Goal: Obtain resource: Download file/media

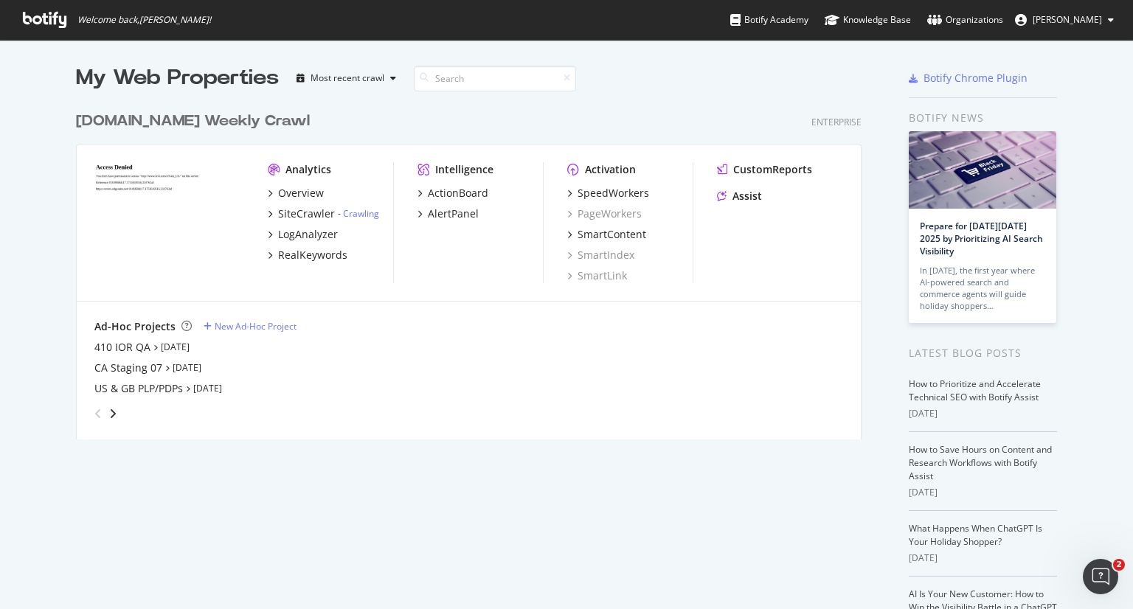
scroll to position [597, 1110]
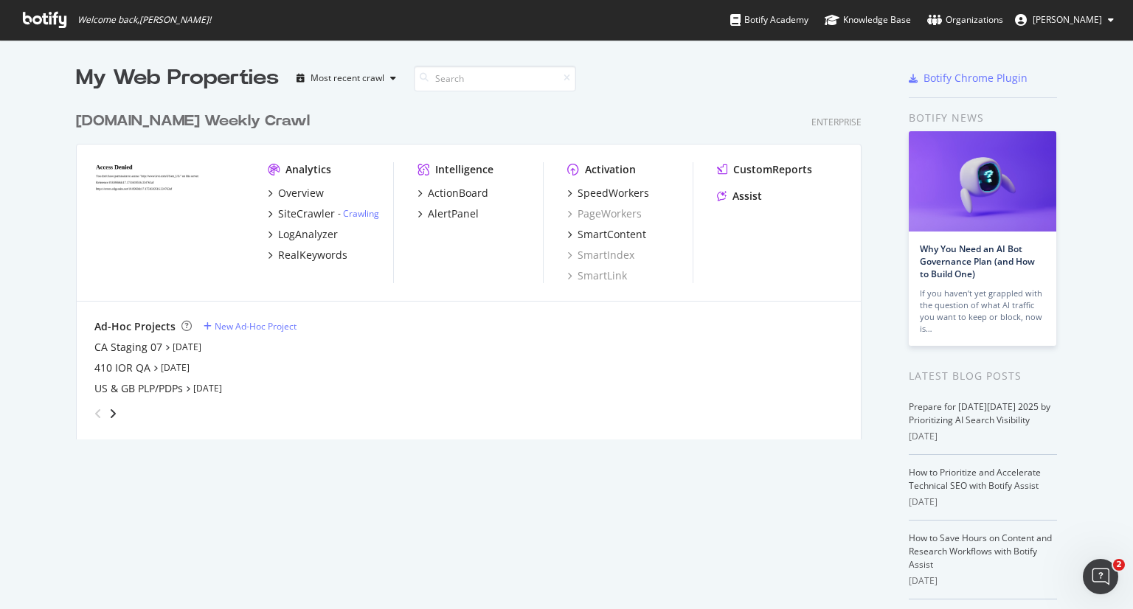
click at [165, 344] on icon "grid" at bounding box center [167, 347] width 4 height 7
click at [165, 349] on icon "grid" at bounding box center [167, 347] width 4 height 7
click at [145, 346] on div "CA Staging 07" at bounding box center [128, 347] width 68 height 15
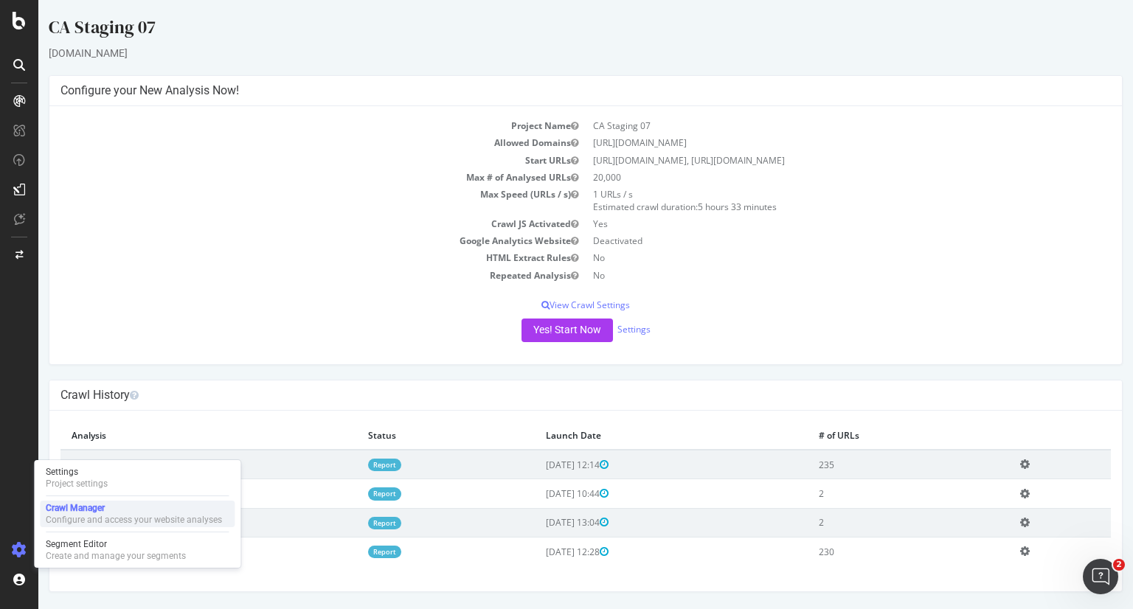
click at [109, 508] on div "Crawl Manager" at bounding box center [134, 508] width 176 height 12
click at [282, 350] on div "Project Name CA Staging 07 Allowed Domains [URL][DOMAIN_NAME] Start URLs [URL][…" at bounding box center [585, 235] width 1073 height 258
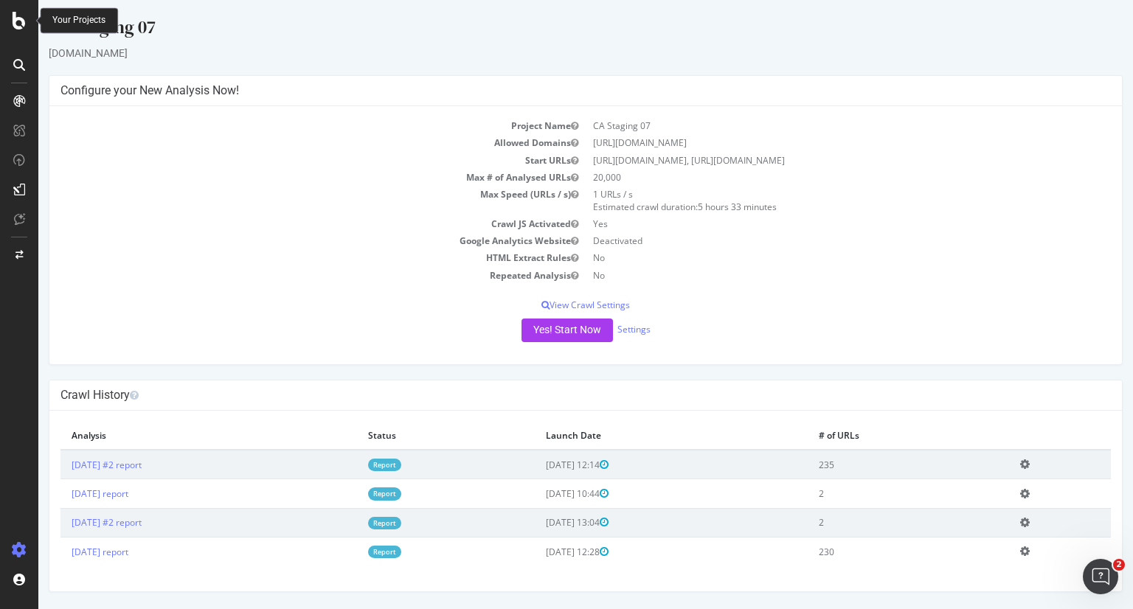
click at [30, 13] on div at bounding box center [18, 21] width 35 height 18
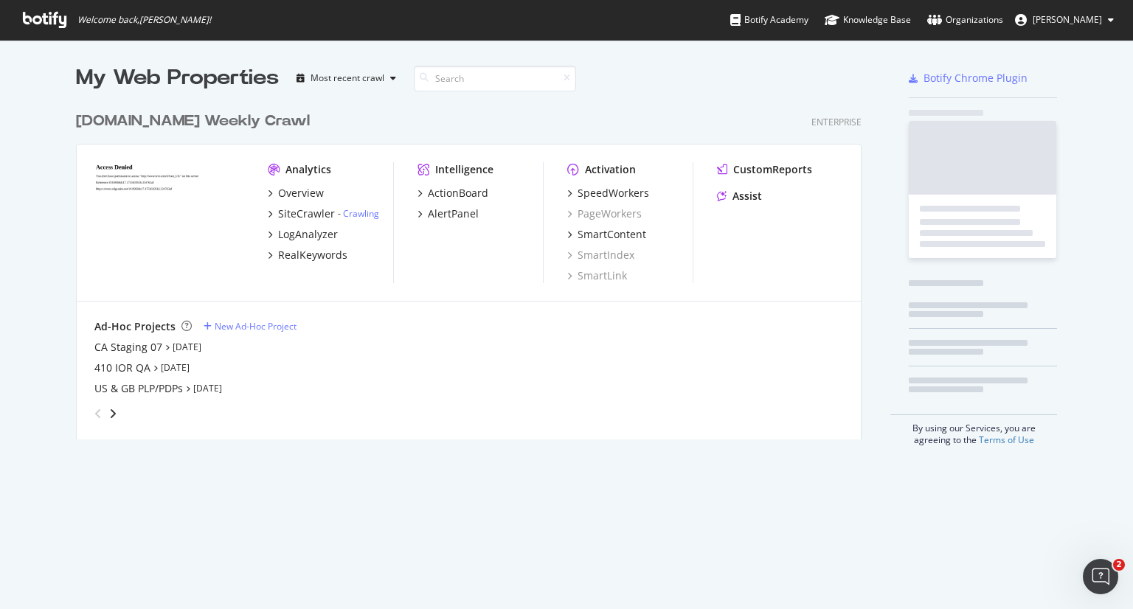
scroll to position [597, 1110]
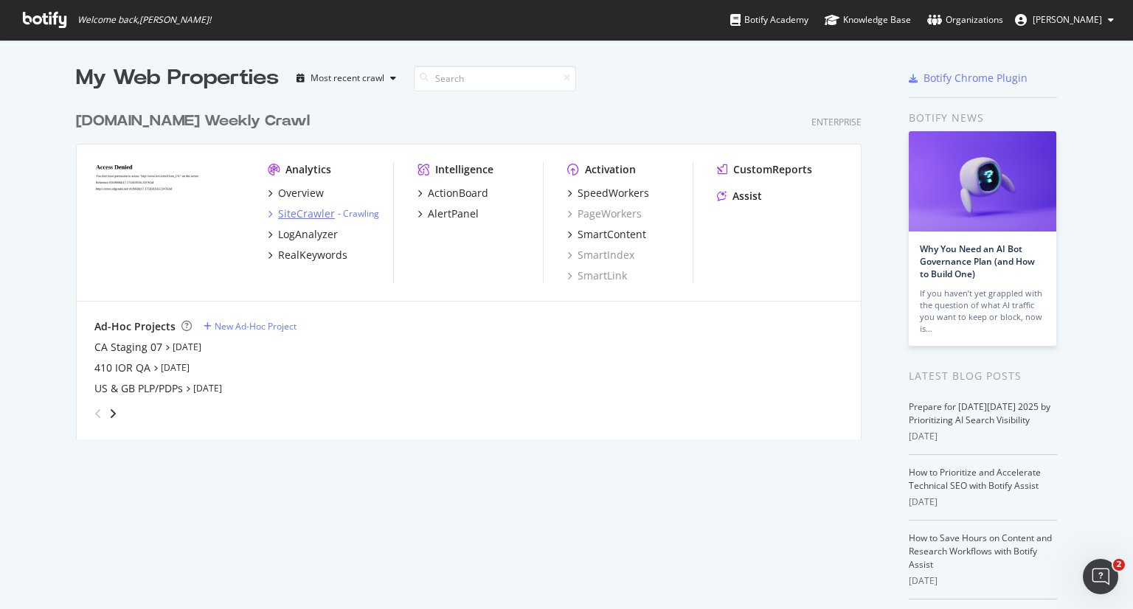
click at [294, 212] on div "SiteCrawler" at bounding box center [306, 214] width 57 height 15
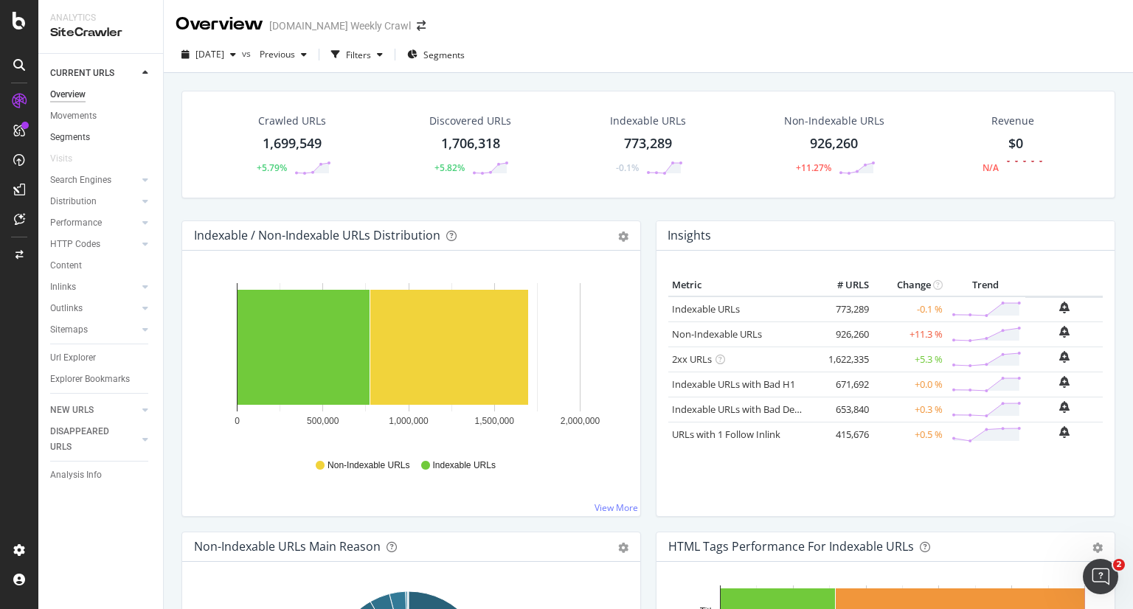
click at [111, 136] on link "Segments" at bounding box center [101, 137] width 103 height 15
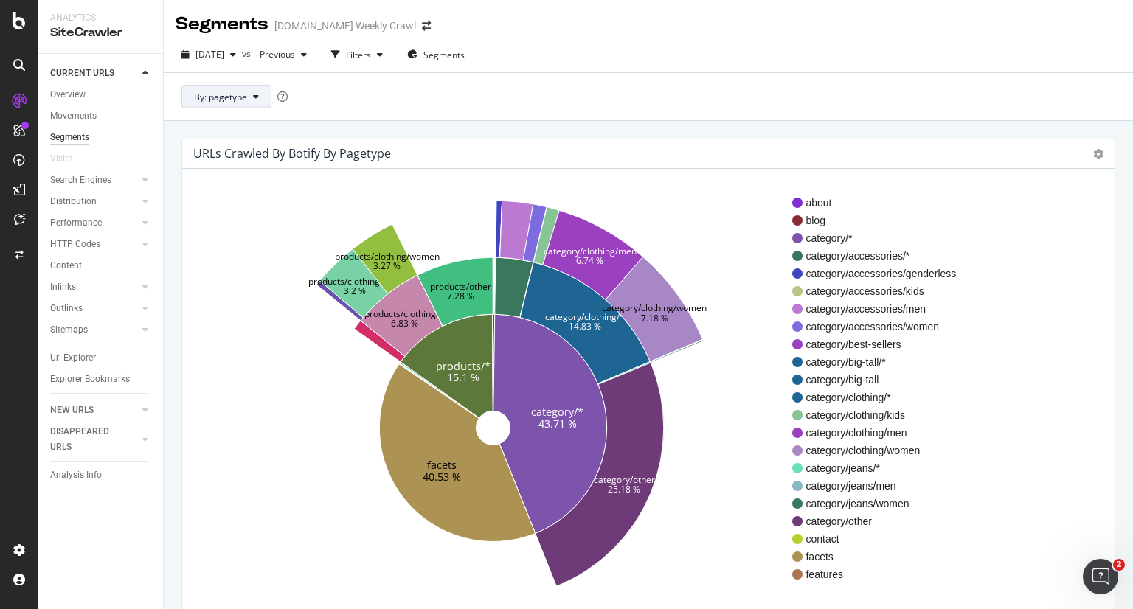
click at [238, 94] on span "By: pagetype" at bounding box center [220, 97] width 53 height 13
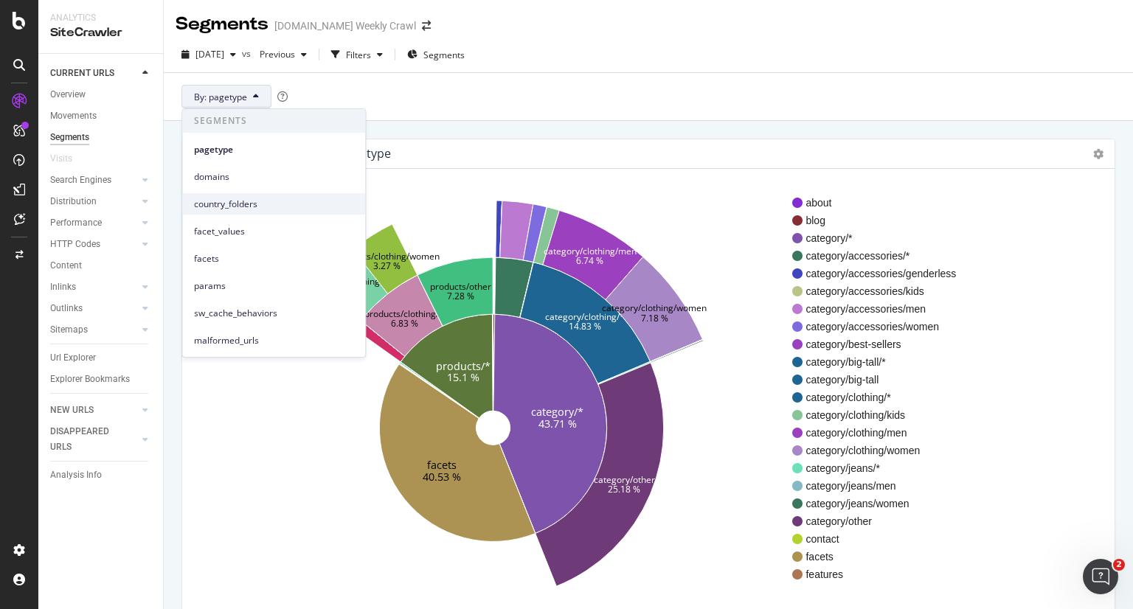
click at [249, 194] on div "country_folders" at bounding box center [273, 203] width 183 height 21
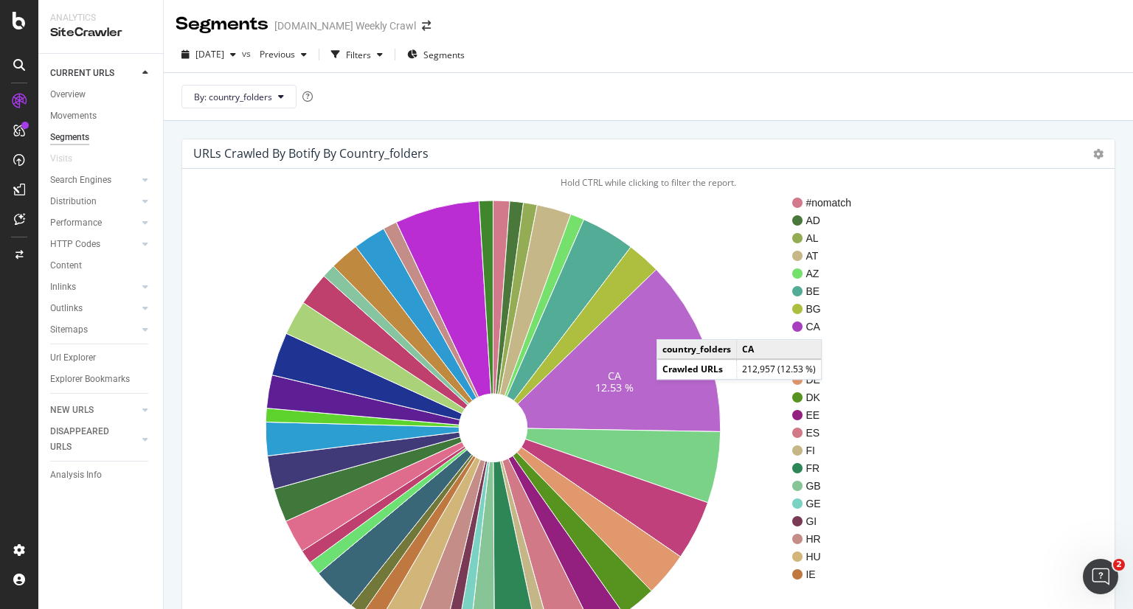
click at [671, 325] on icon at bounding box center [619, 350] width 203 height 162
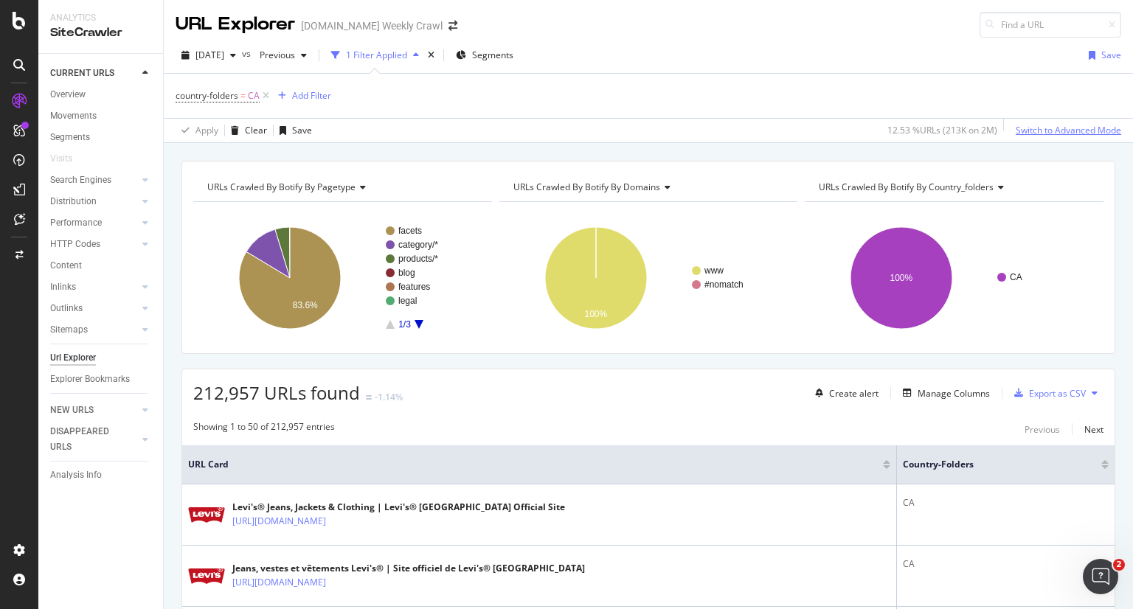
click at [1028, 125] on div "Switch to Advanced Mode" at bounding box center [1068, 130] width 105 height 13
click at [1027, 134] on div "Switch back to Simple mode" at bounding box center [1064, 130] width 114 height 13
click at [513, 57] on span "Segments" at bounding box center [492, 55] width 41 height 13
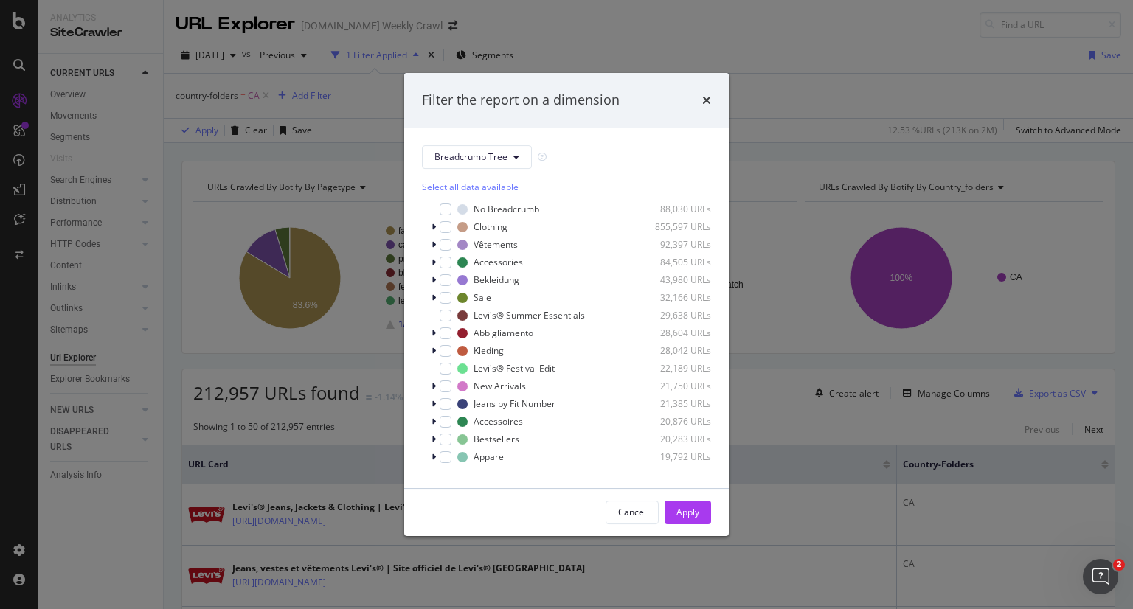
click at [700, 94] on div "Filter the report on a dimension" at bounding box center [566, 100] width 289 height 19
click at [709, 97] on icon "times" at bounding box center [706, 100] width 9 height 12
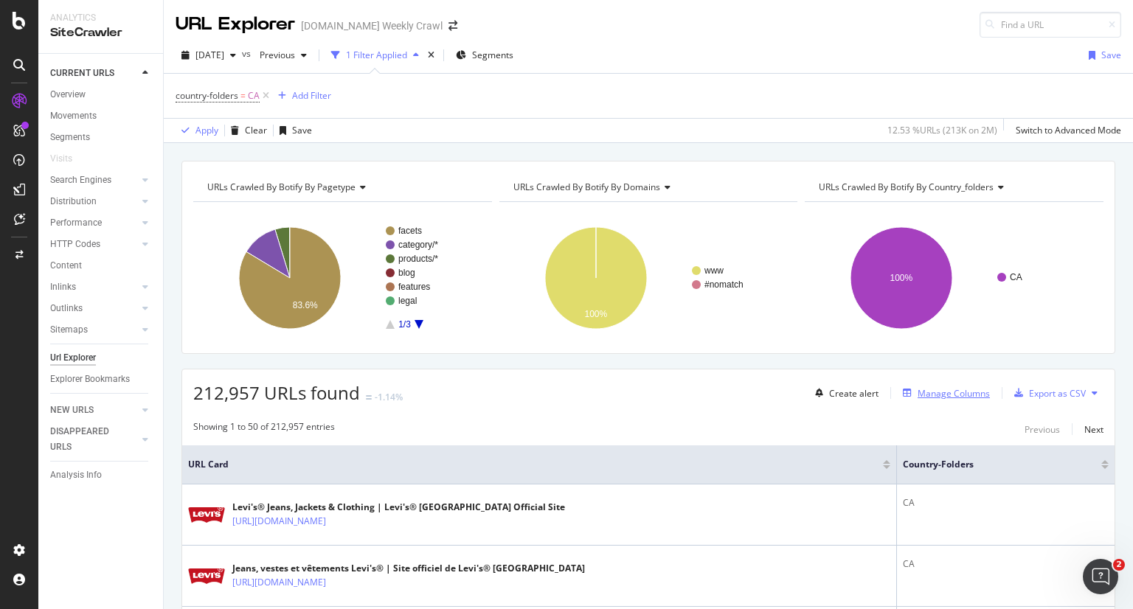
click at [935, 399] on div "Manage Columns" at bounding box center [943, 393] width 93 height 16
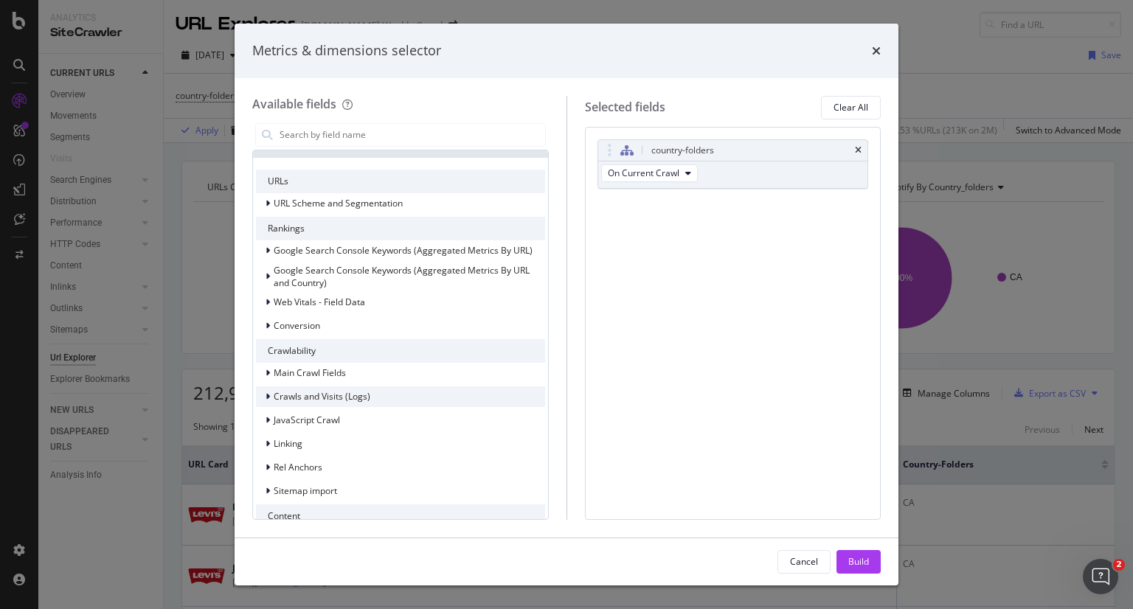
scroll to position [24, 0]
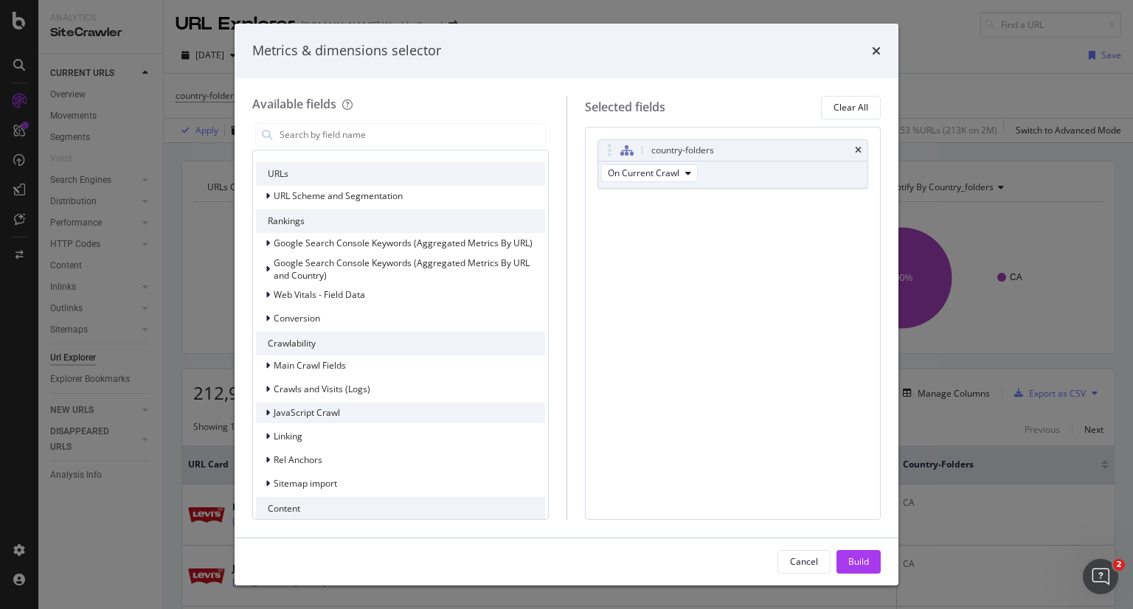
click at [266, 409] on icon "modal" at bounding box center [268, 413] width 4 height 9
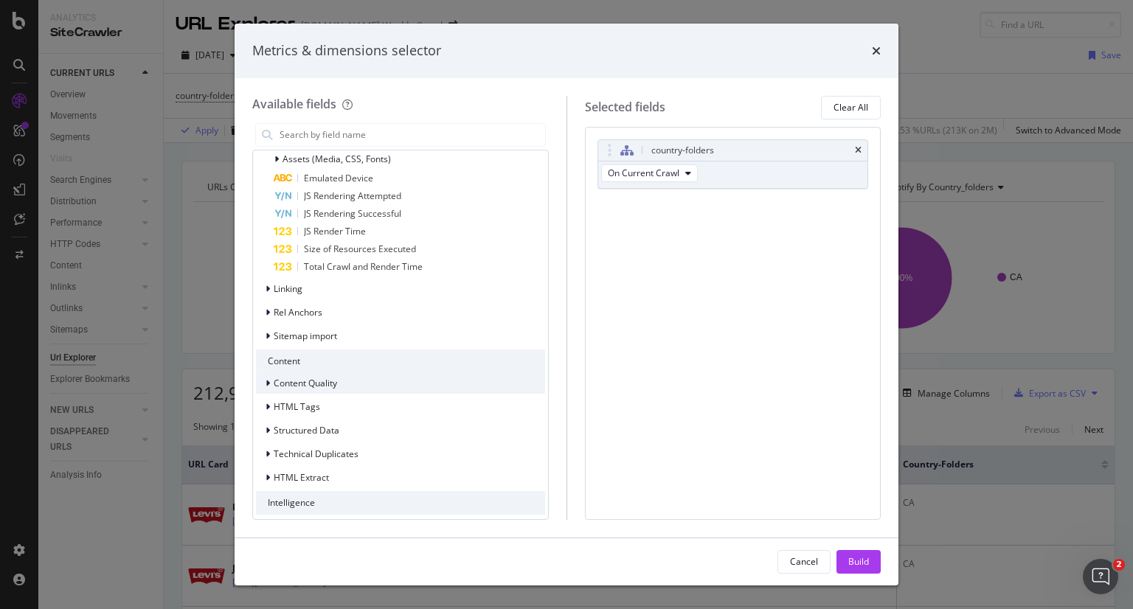
scroll to position [396, 0]
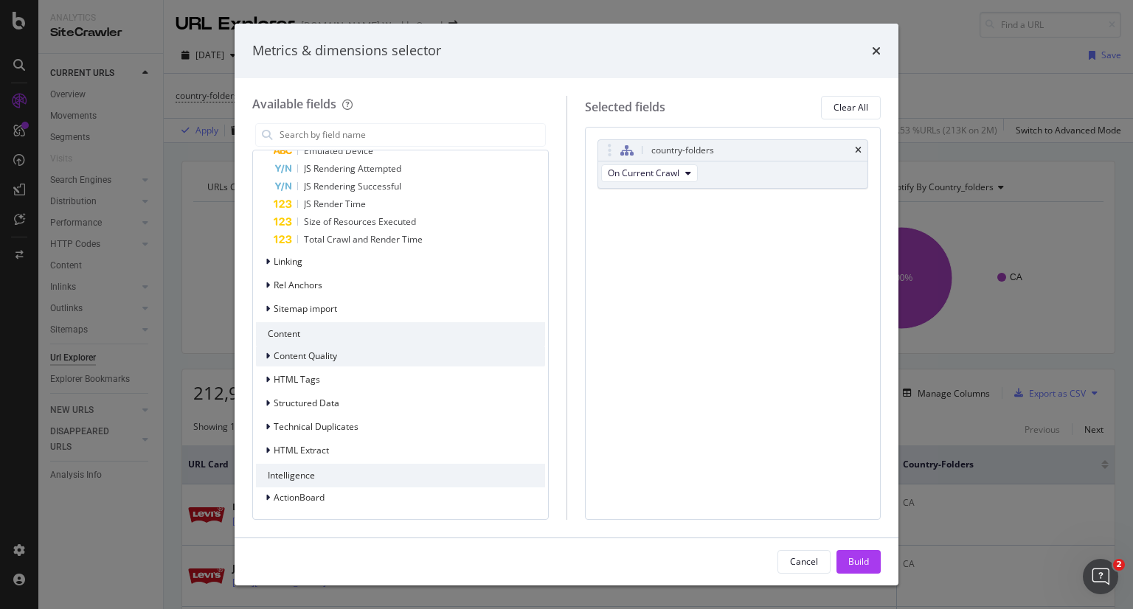
click at [265, 360] on div "modal" at bounding box center [269, 356] width 9 height 15
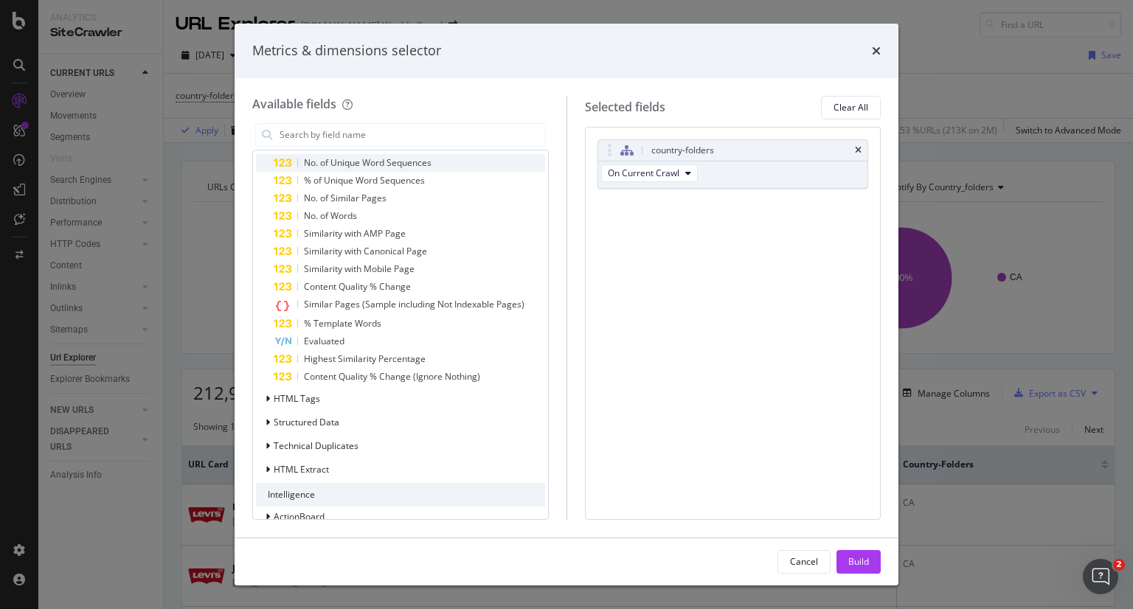
scroll to position [611, 0]
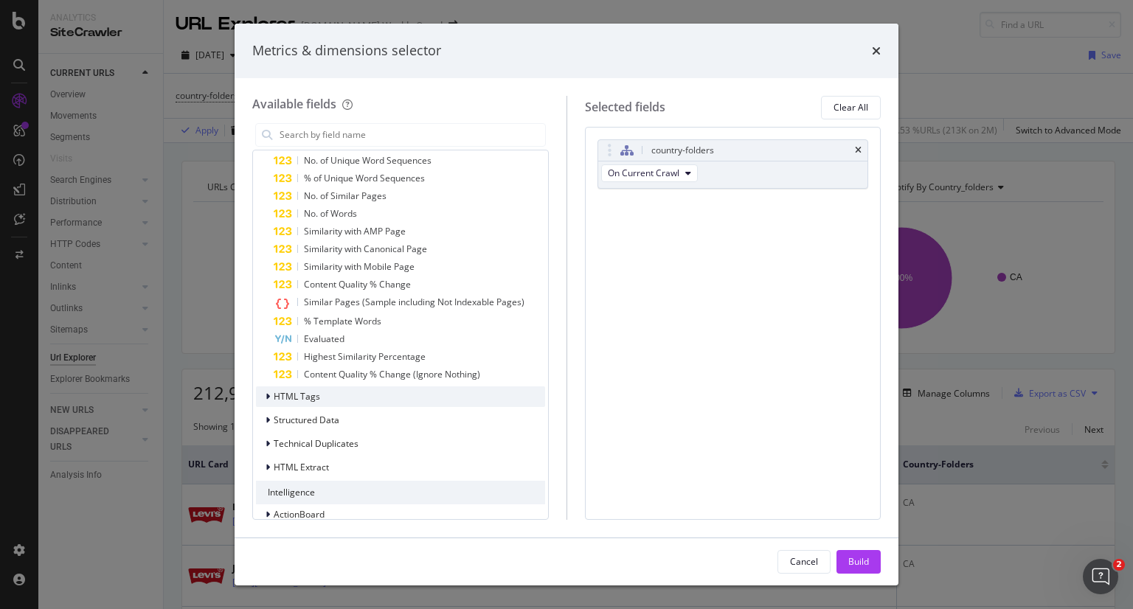
click at [271, 396] on div "modal" at bounding box center [269, 396] width 9 height 15
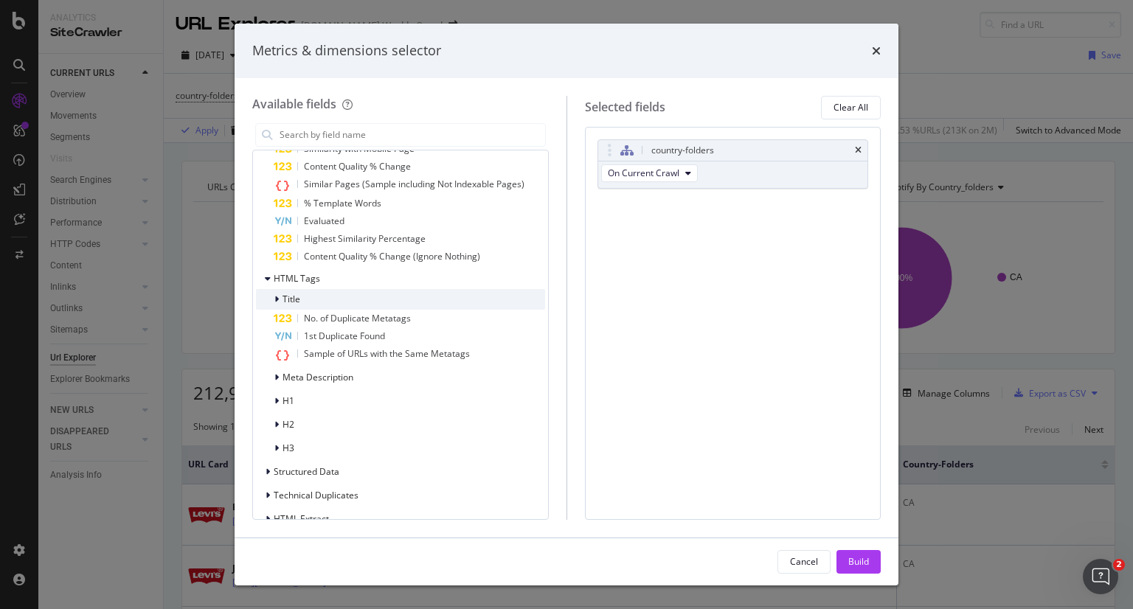
scroll to position [738, 0]
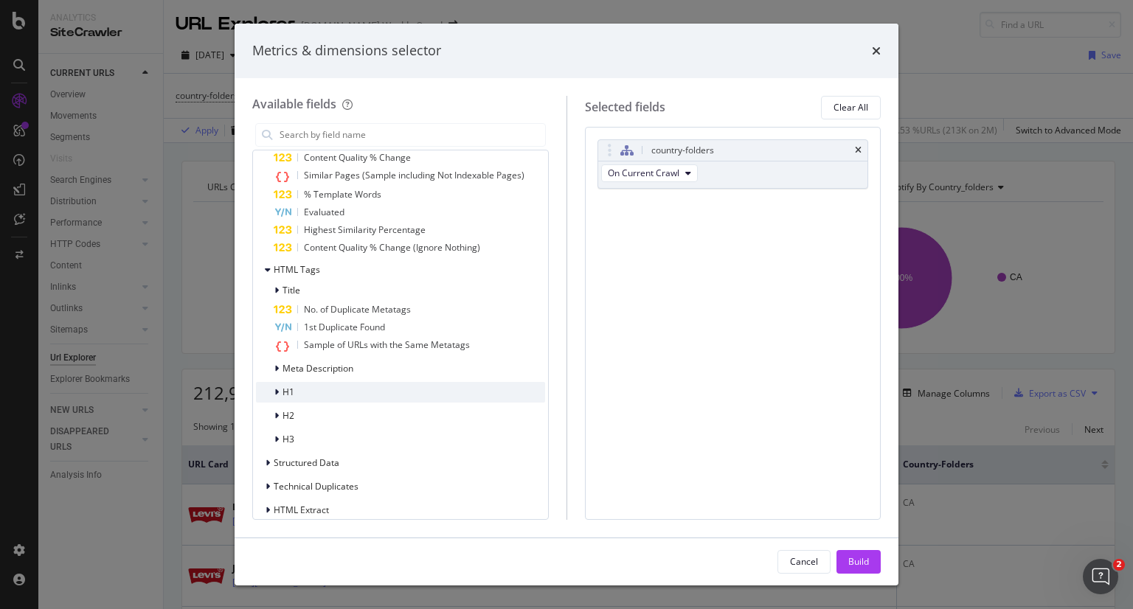
click at [275, 388] on icon "modal" at bounding box center [276, 392] width 4 height 9
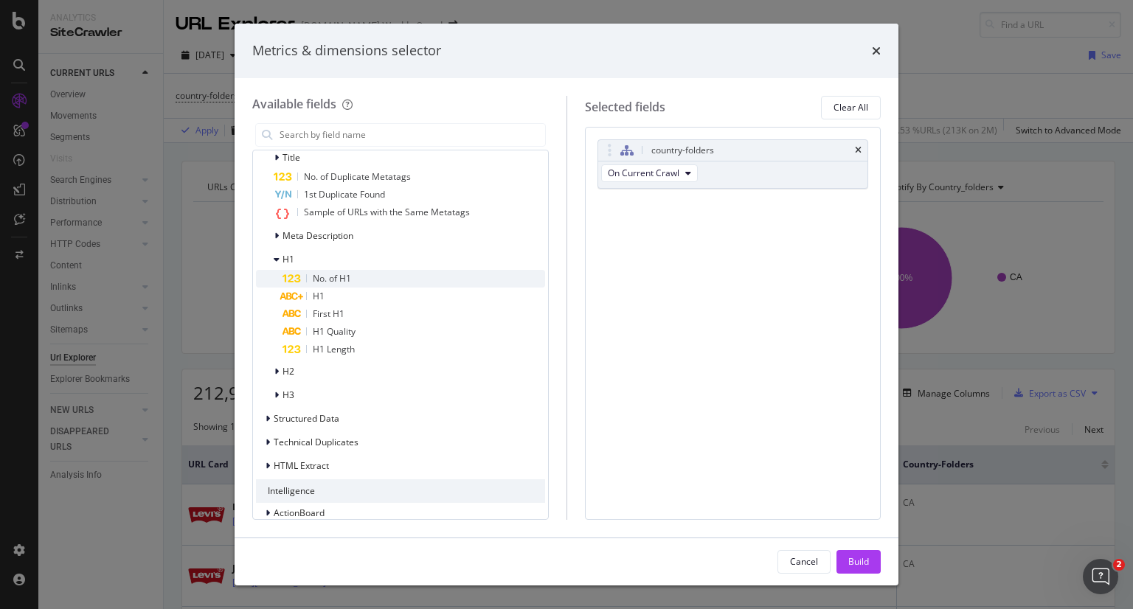
scroll to position [879, 0]
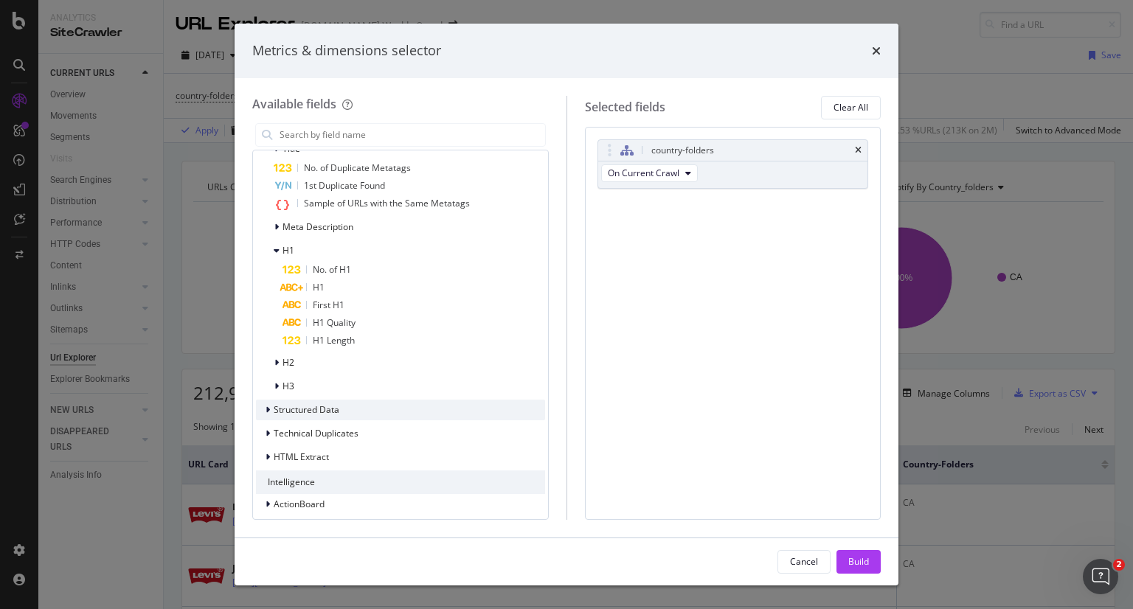
click at [271, 408] on div "modal" at bounding box center [269, 410] width 9 height 15
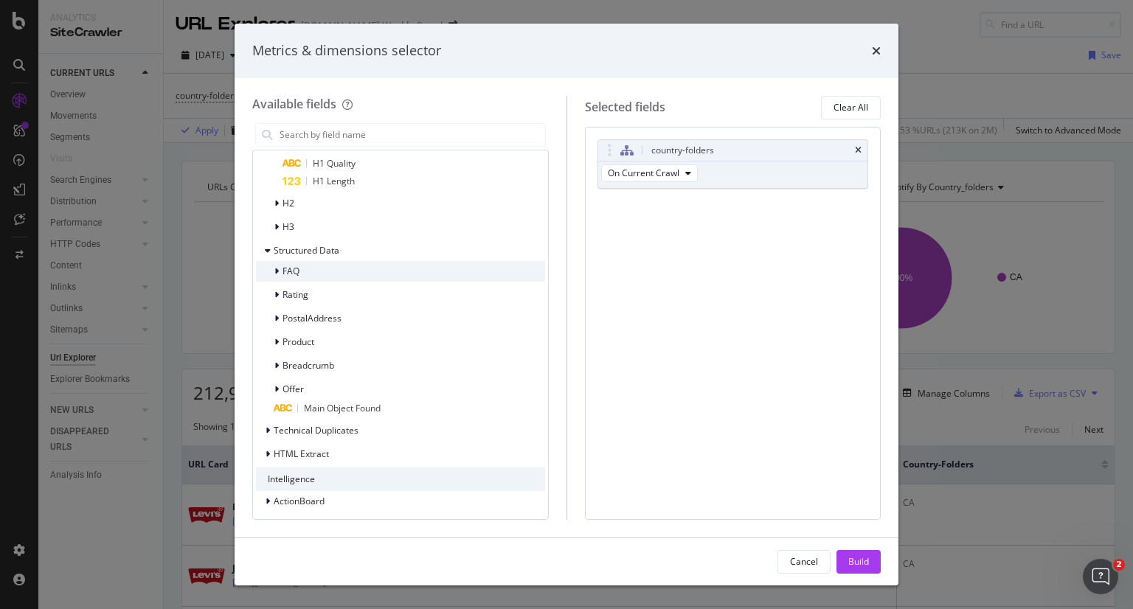
scroll to position [1042, 0]
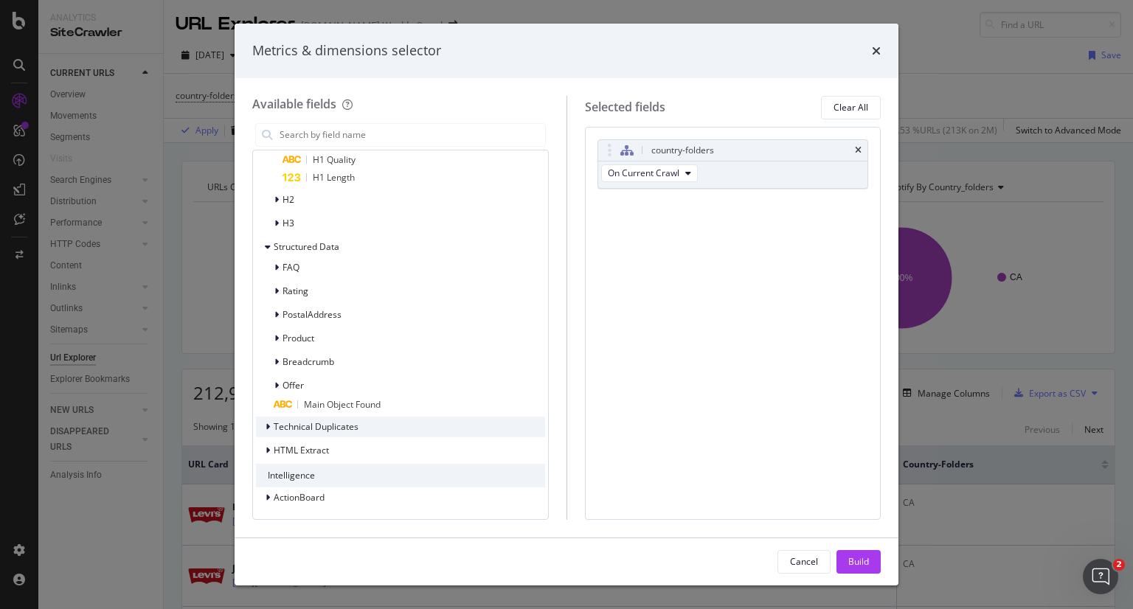
click at [269, 429] on icon "modal" at bounding box center [268, 427] width 4 height 9
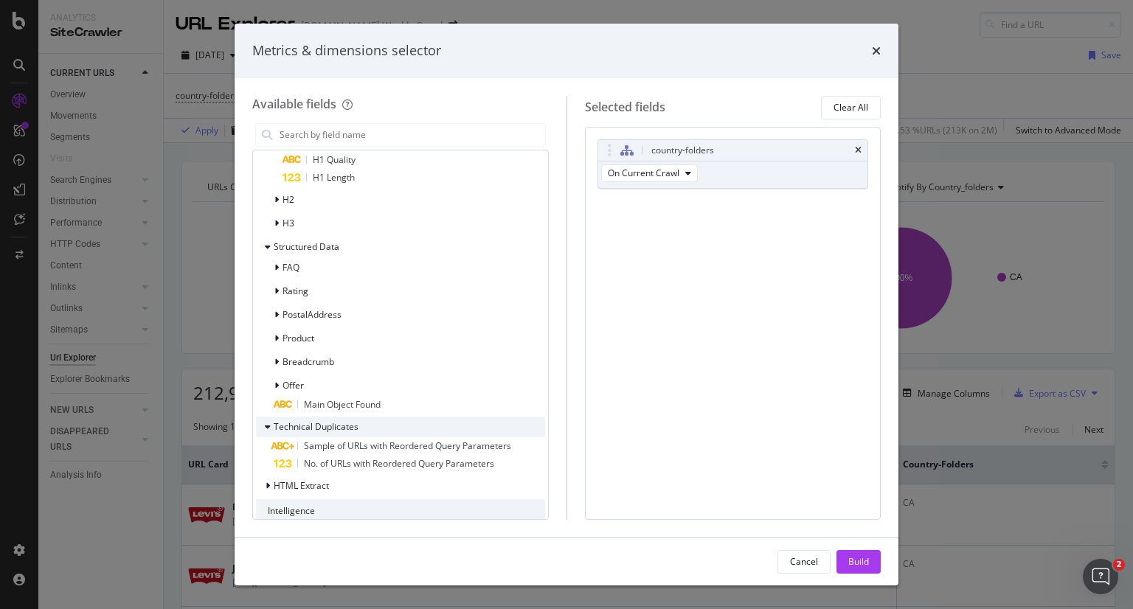
scroll to position [1078, 0]
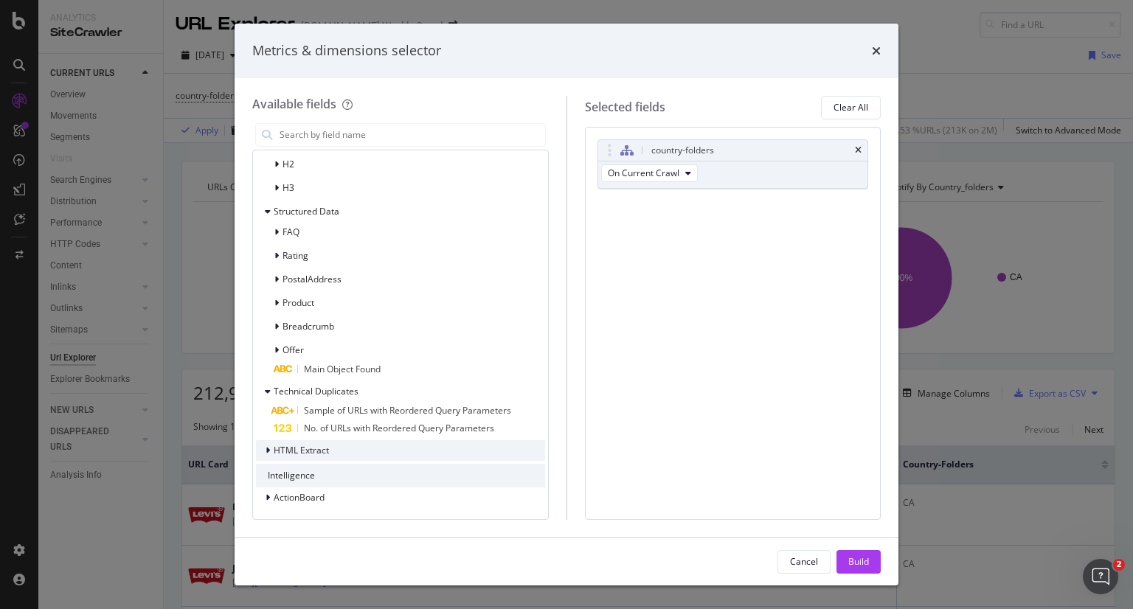
click at [266, 451] on icon "modal" at bounding box center [268, 450] width 4 height 9
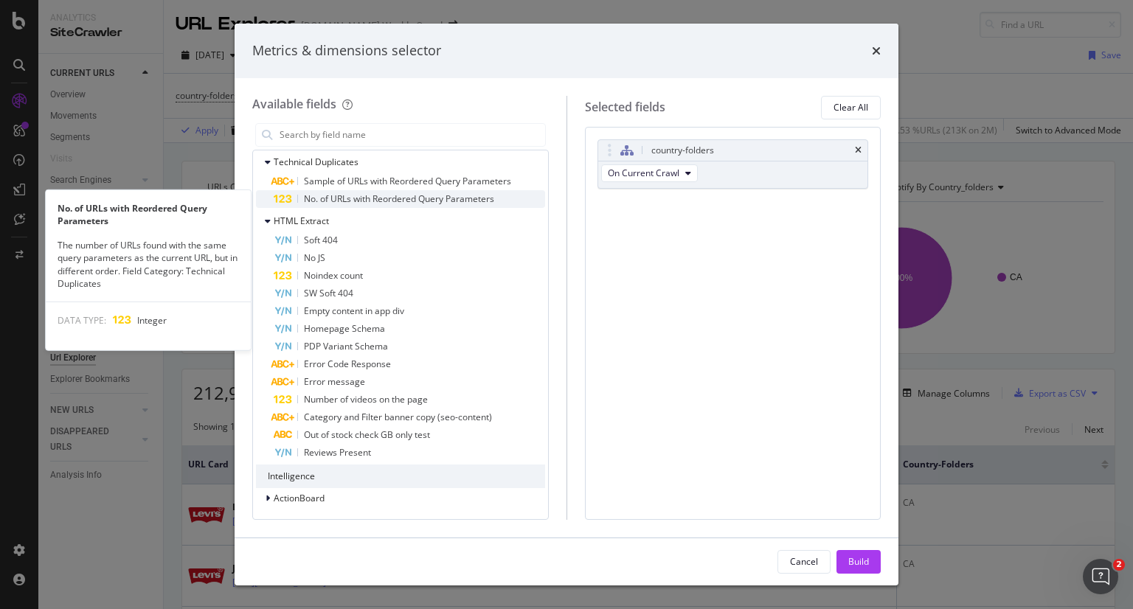
scroll to position [1308, 0]
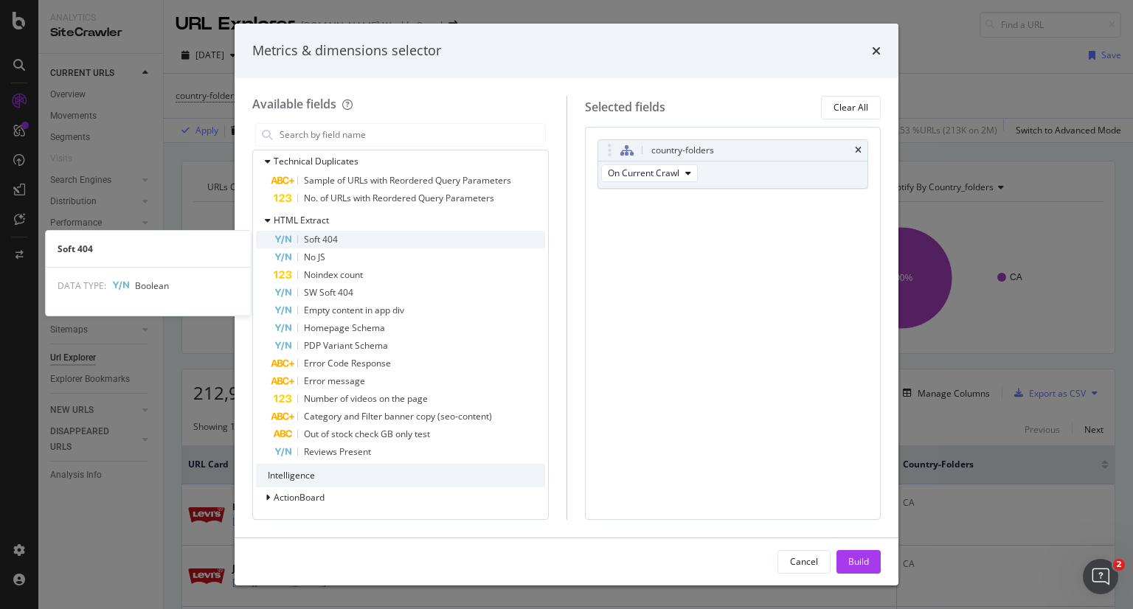
click at [376, 234] on div "Soft 404" at bounding box center [409, 240] width 271 height 18
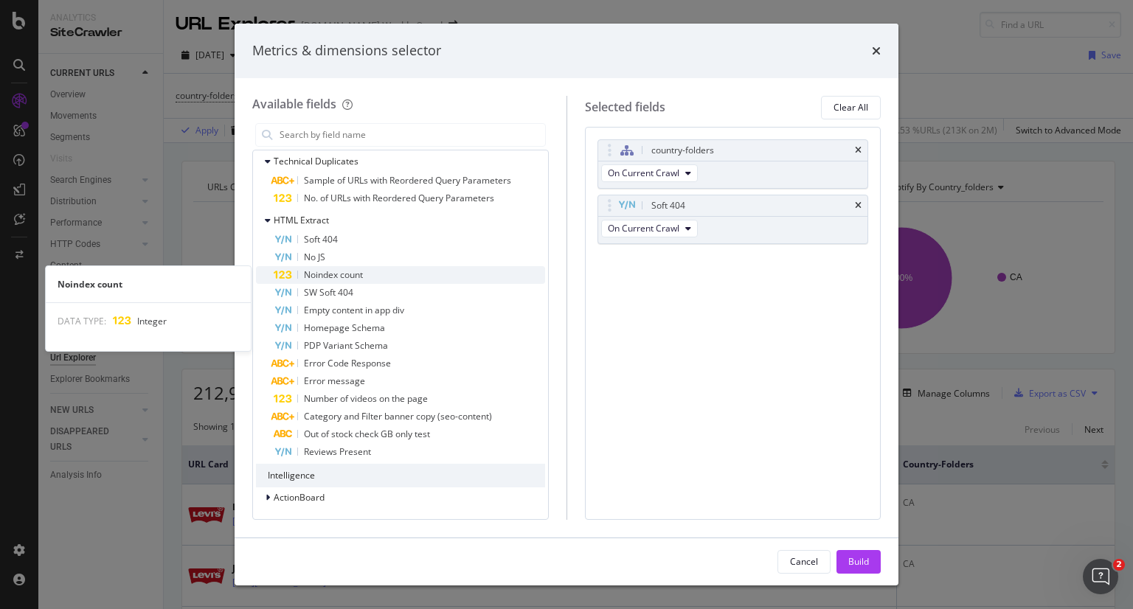
click at [387, 277] on div "Noindex count" at bounding box center [409, 275] width 271 height 18
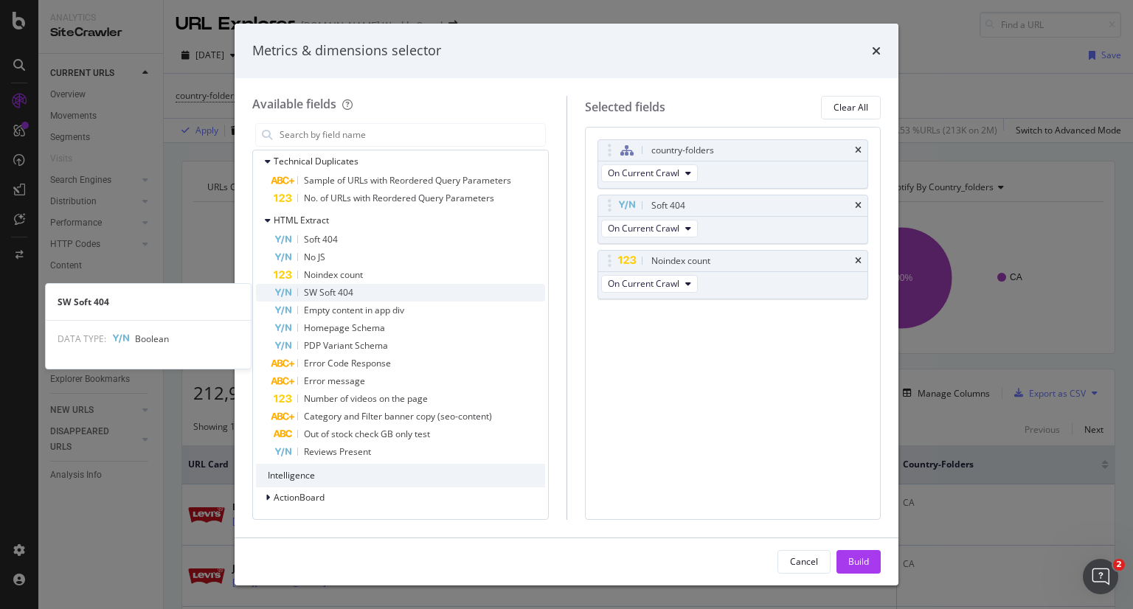
click at [378, 291] on div "SW Soft 404" at bounding box center [409, 293] width 271 height 18
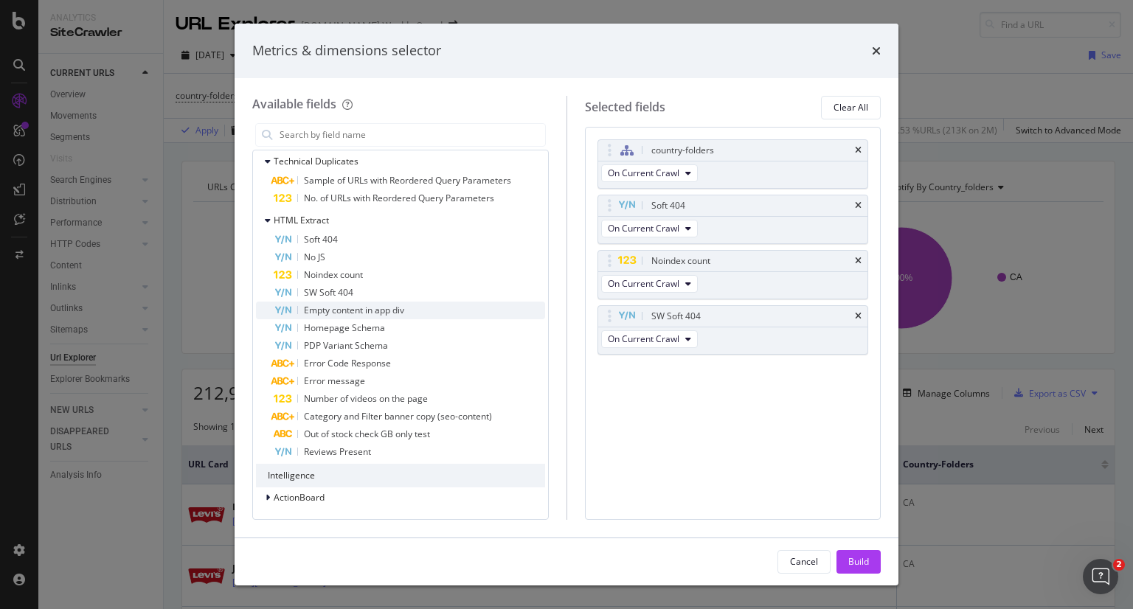
click at [429, 308] on div "Empty content in app div" at bounding box center [409, 311] width 271 height 18
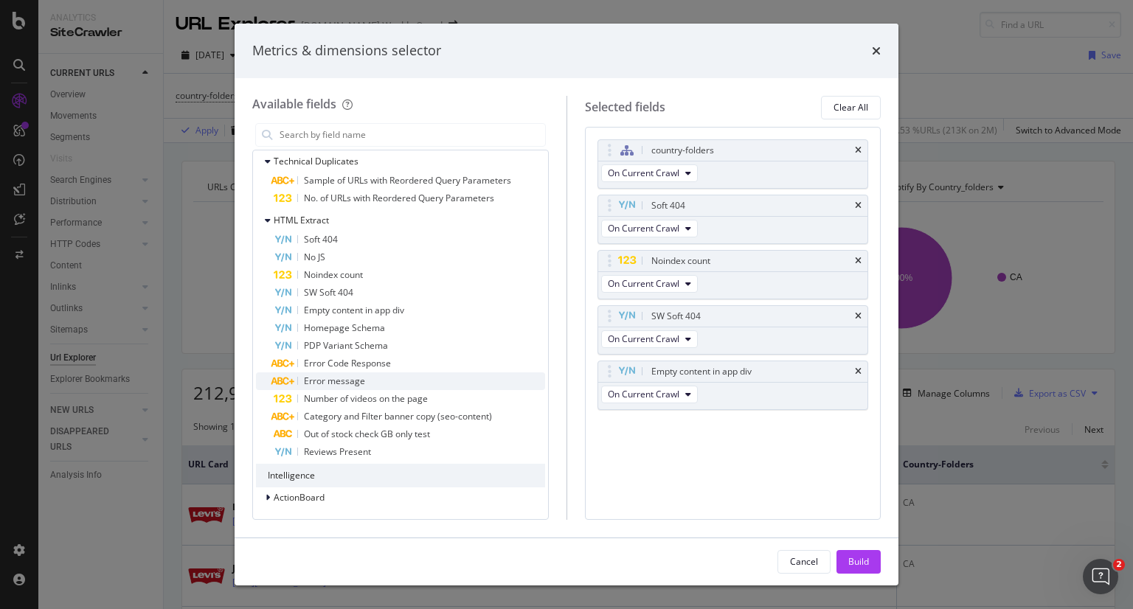
click at [401, 385] on div "Error message" at bounding box center [409, 382] width 271 height 18
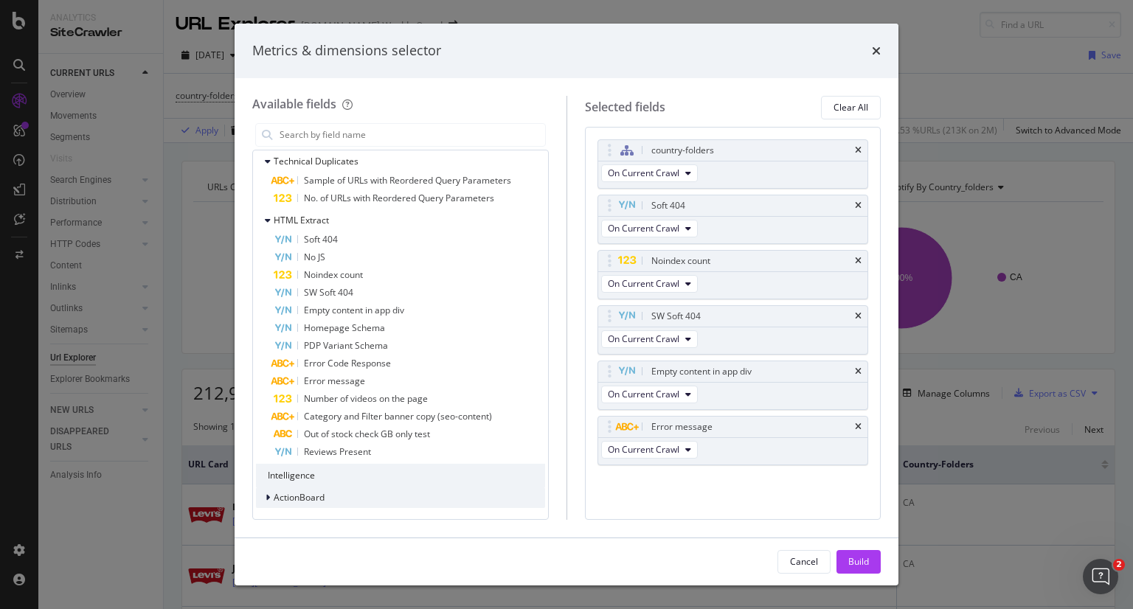
click at [269, 491] on div "modal" at bounding box center [269, 498] width 9 height 15
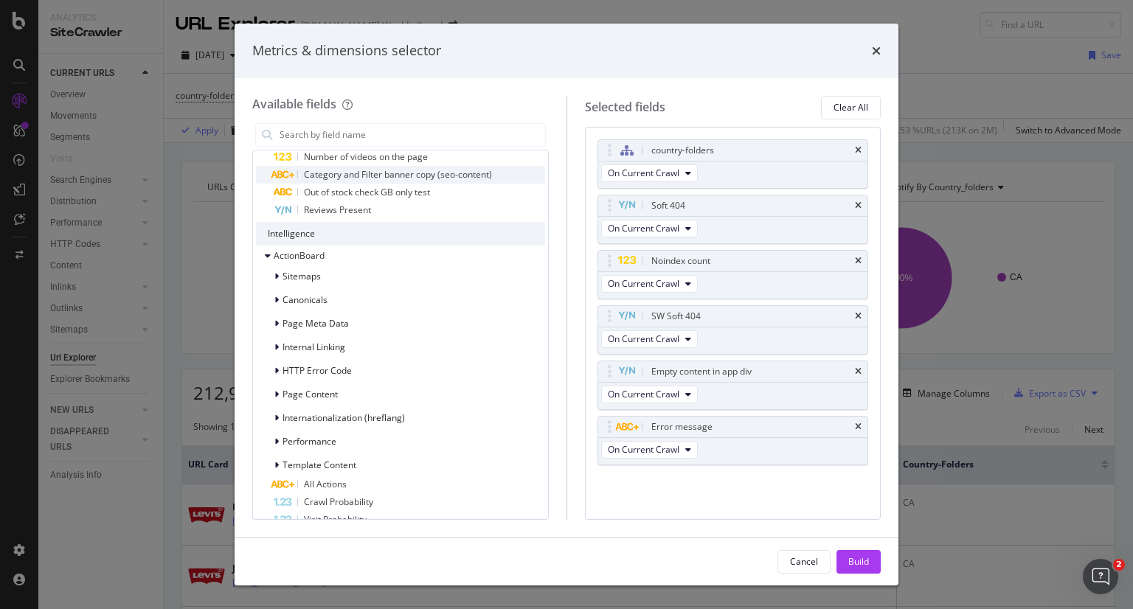
scroll to position [1570, 0]
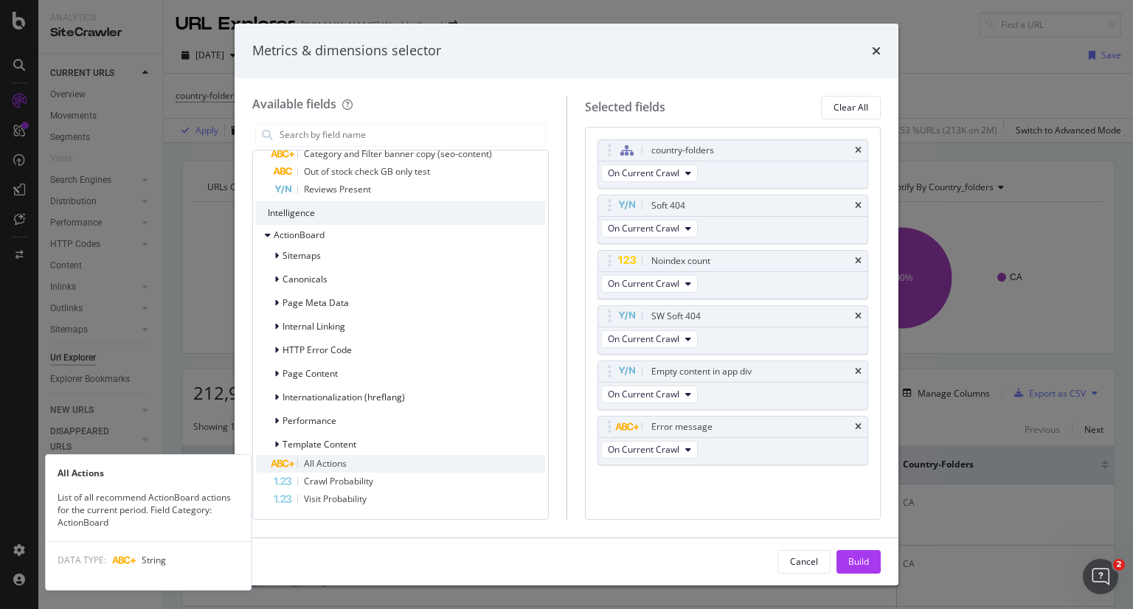
click at [353, 464] on div "All Actions" at bounding box center [409, 464] width 271 height 18
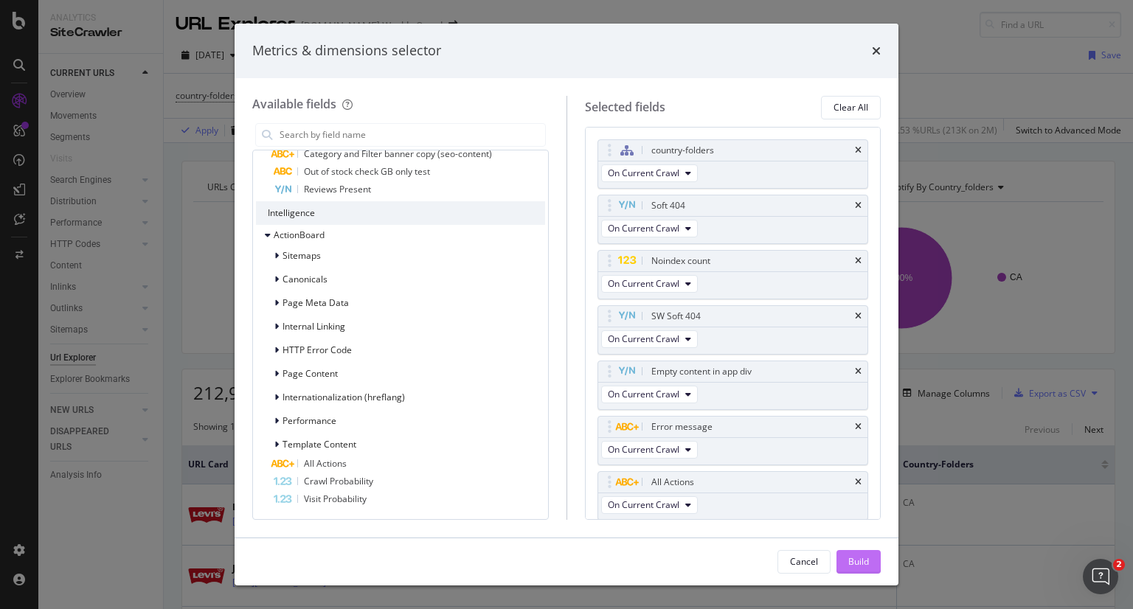
click at [850, 556] on div "Build" at bounding box center [858, 561] width 21 height 13
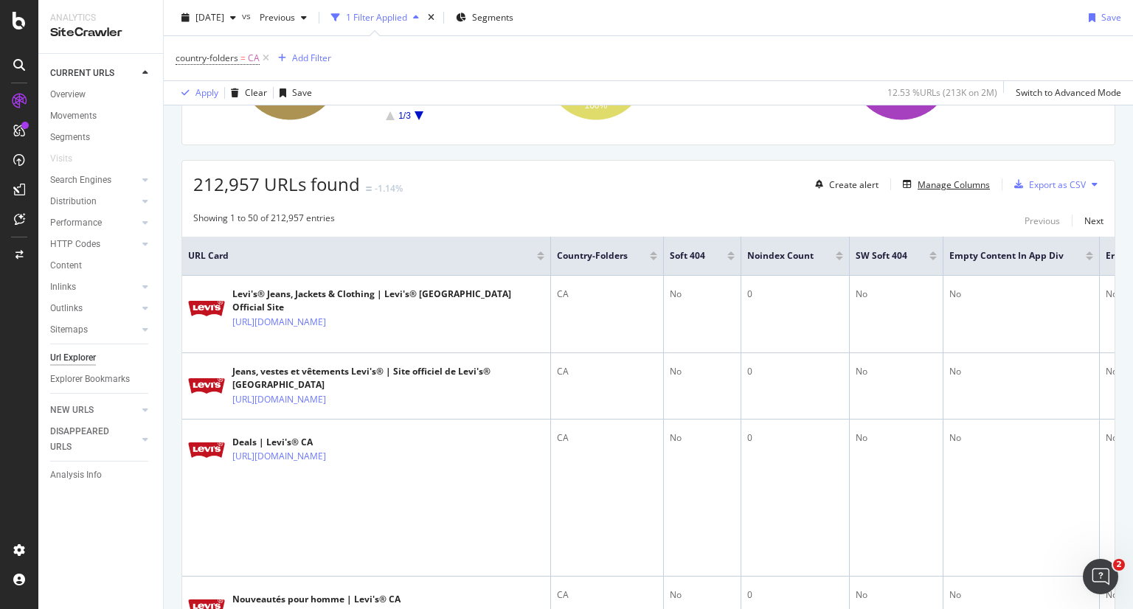
scroll to position [209, 0]
click at [727, 253] on div at bounding box center [730, 253] width 7 height 4
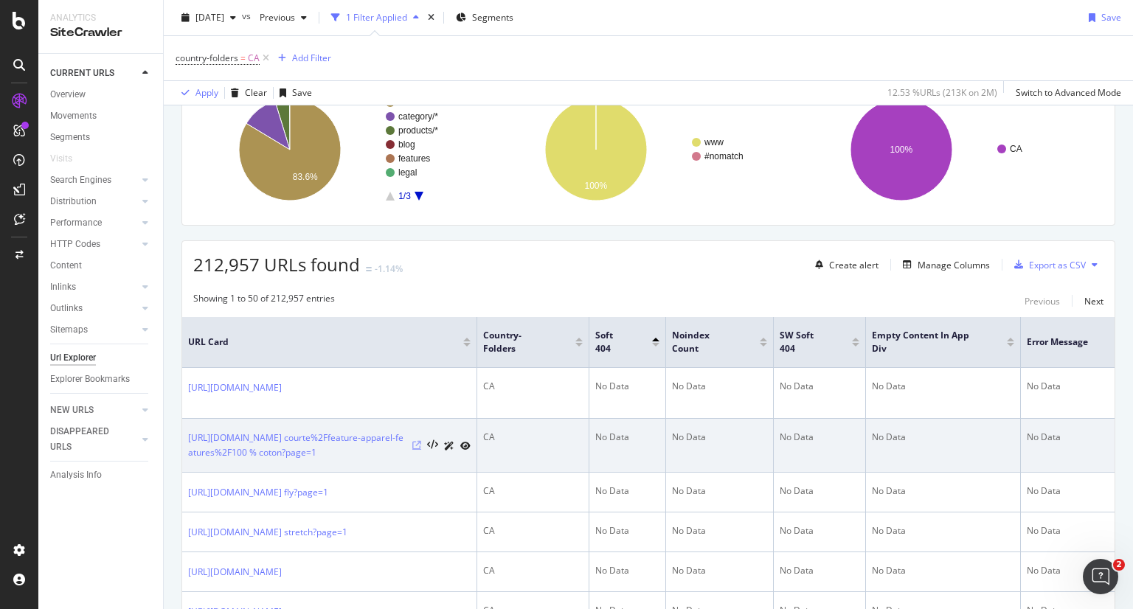
click at [419, 450] on icon at bounding box center [416, 445] width 9 height 9
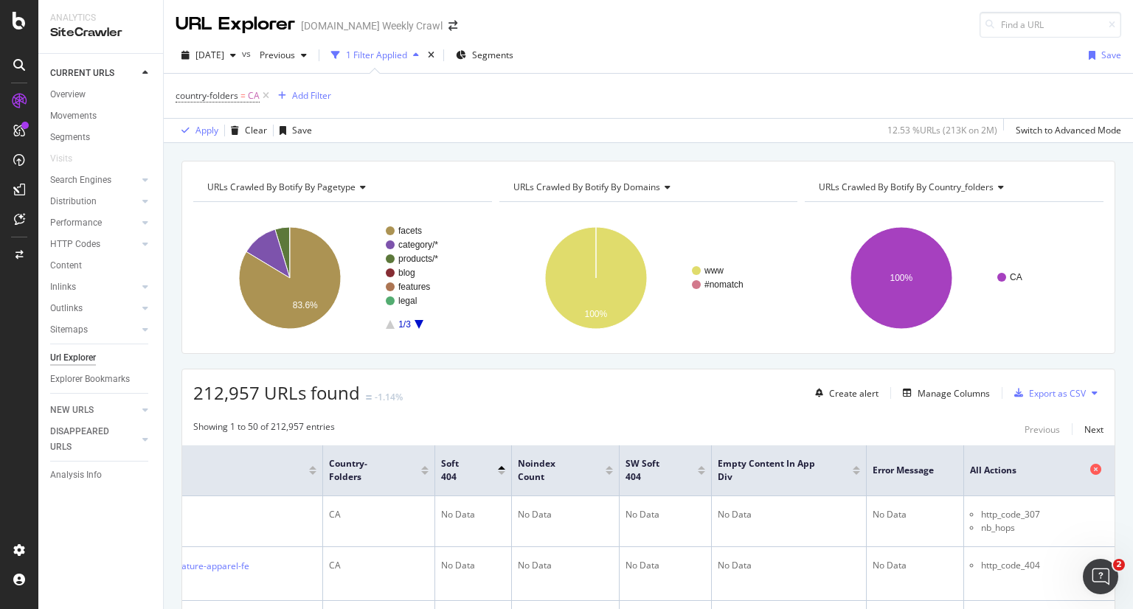
click at [976, 470] on span "All Actions" at bounding box center [1028, 470] width 117 height 13
click at [1088, 392] on button at bounding box center [1095, 393] width 18 height 24
click at [1045, 396] on div "Export as CSV" at bounding box center [1057, 393] width 57 height 13
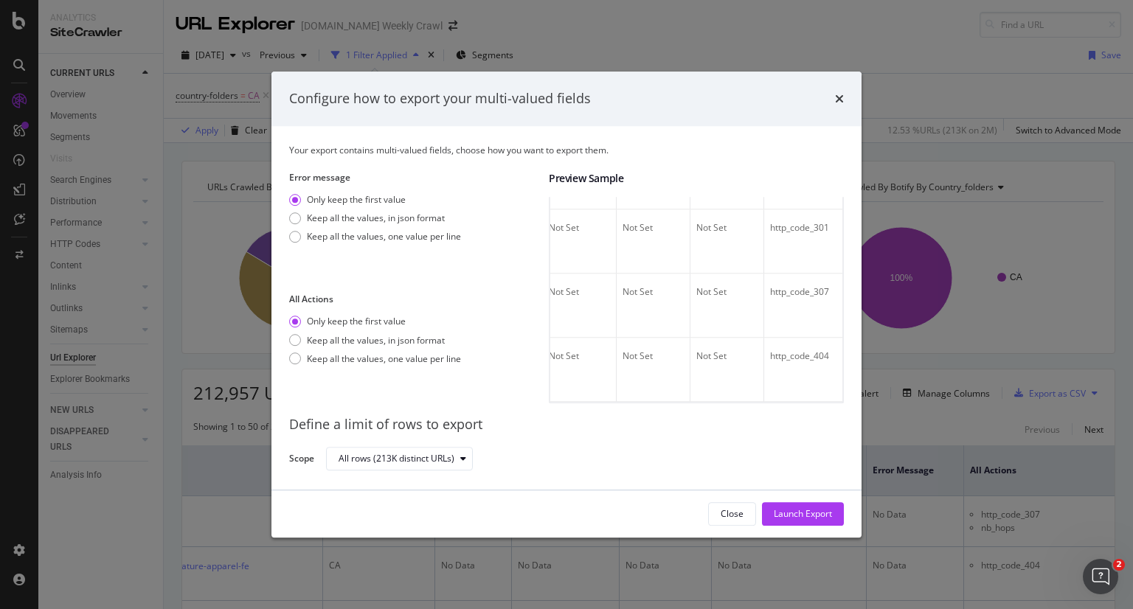
scroll to position [4490, 0]
click at [806, 511] on div "Launch Export" at bounding box center [803, 514] width 58 height 13
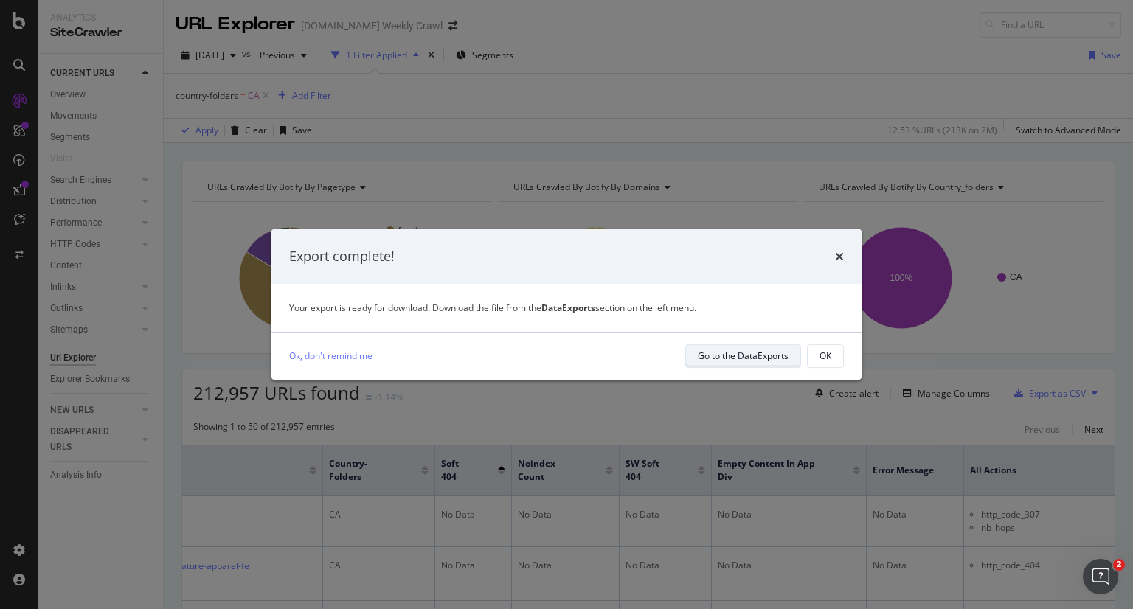
click at [709, 355] on div "Go to the DataExports" at bounding box center [743, 356] width 91 height 13
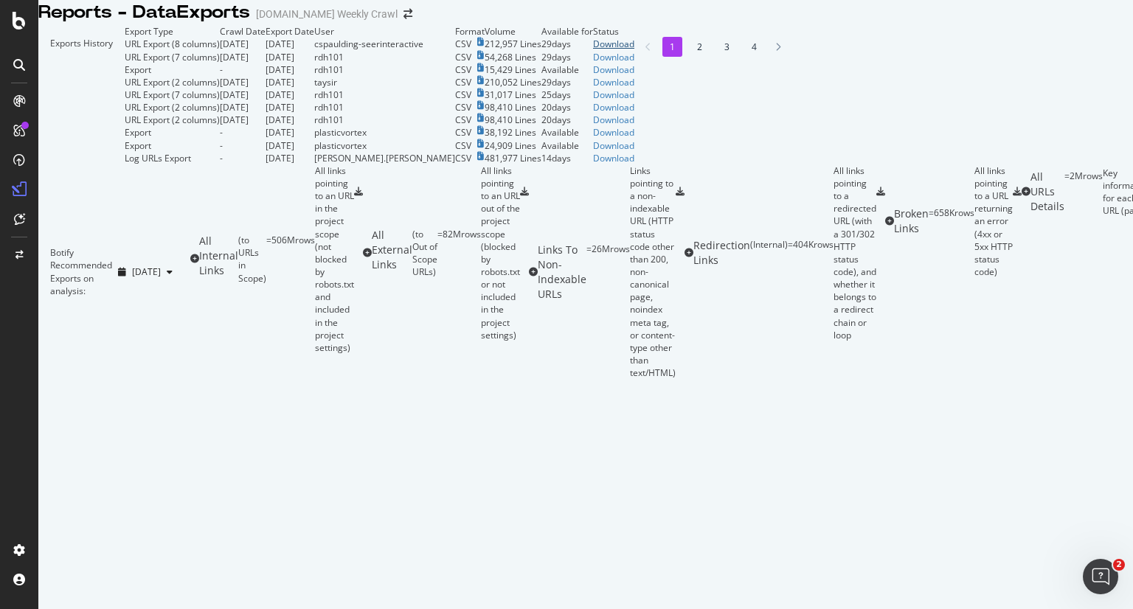
click at [634, 50] on div "Download" at bounding box center [613, 44] width 41 height 13
